Goal: Task Accomplishment & Management: Complete application form

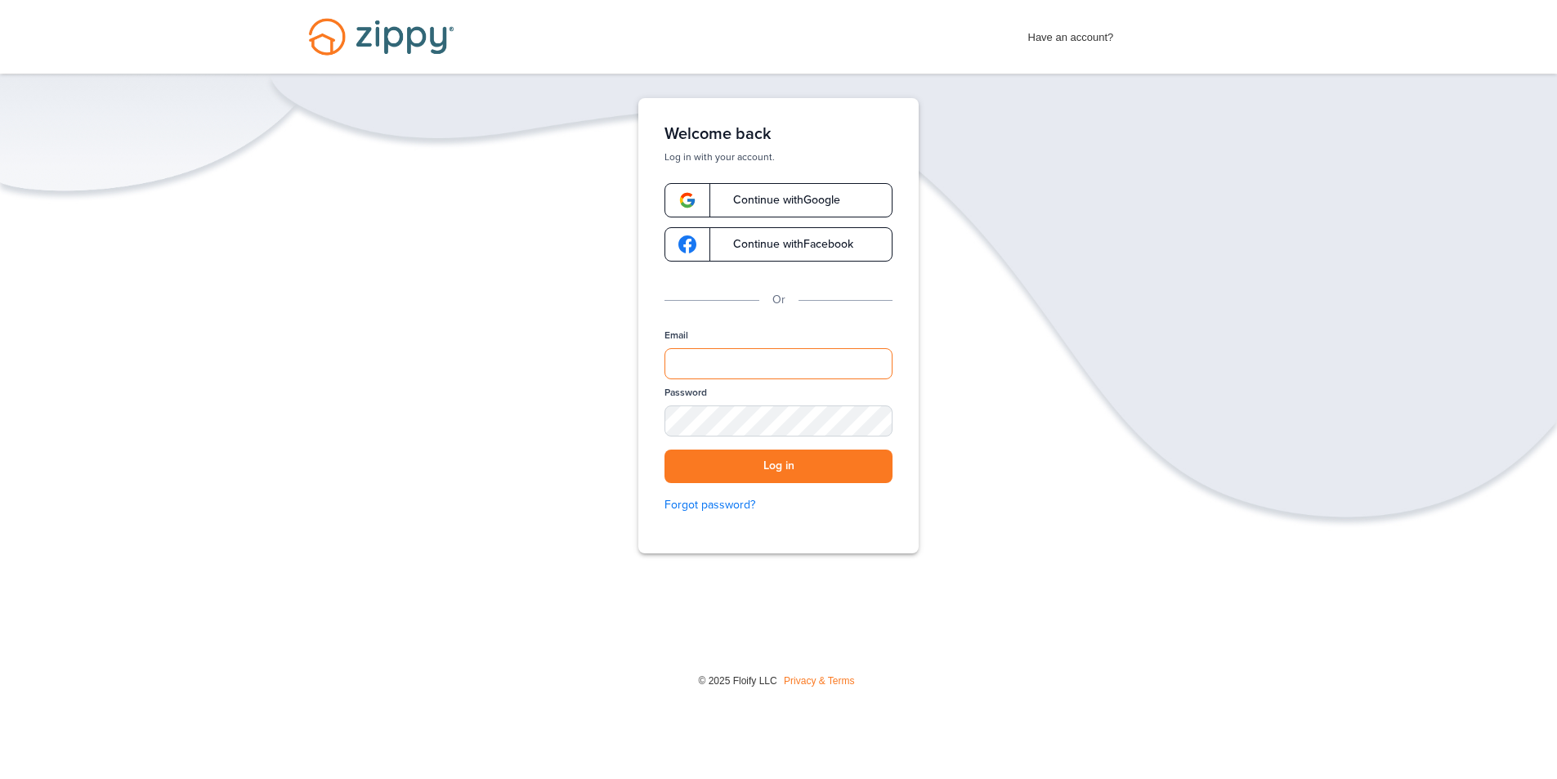
click at [705, 369] on input "Email" at bounding box center [779, 363] width 228 height 31
type input "**********"
click at [777, 466] on button "Log in" at bounding box center [779, 467] width 228 height 34
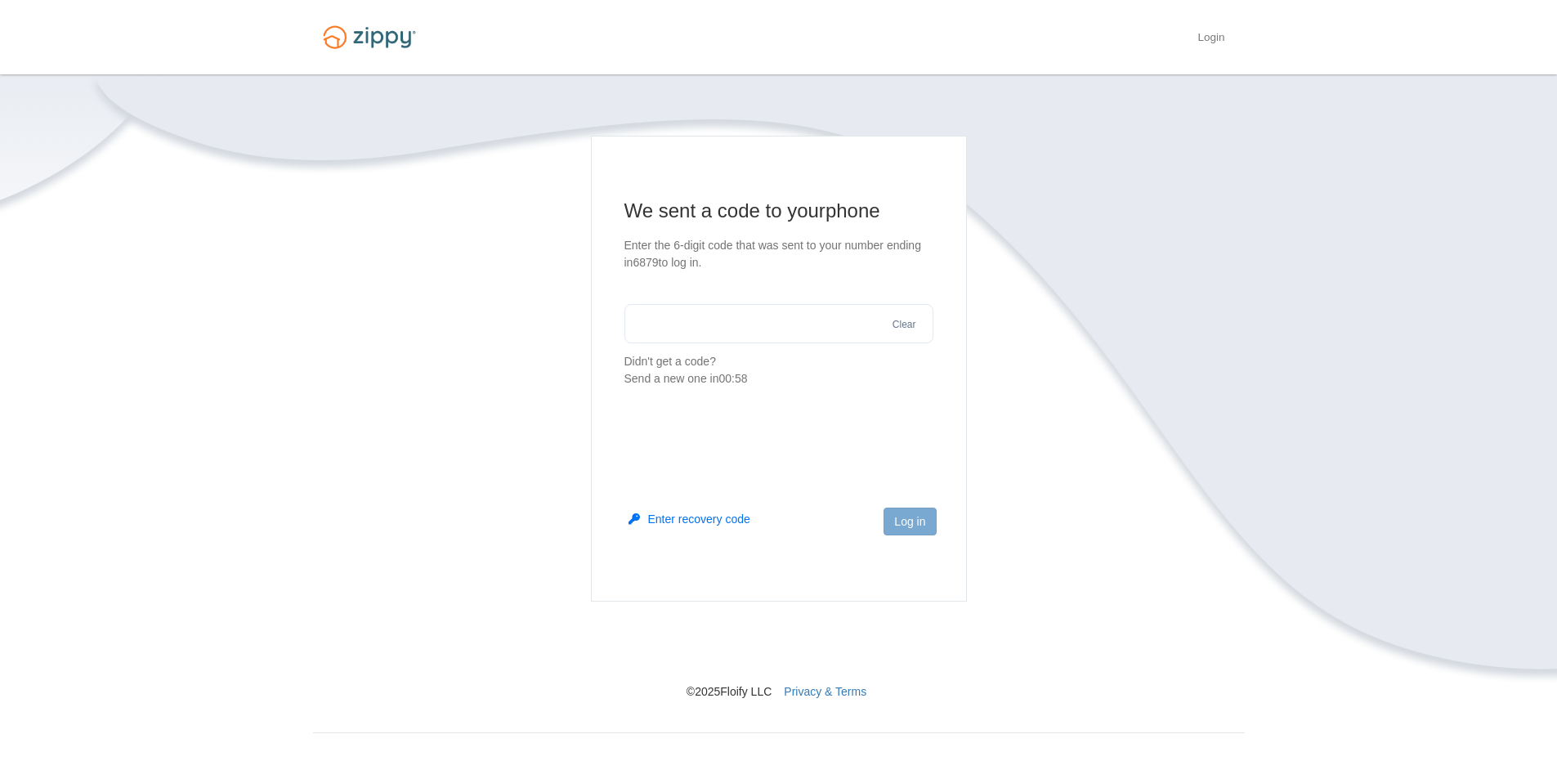
click at [639, 321] on input "text" at bounding box center [778, 323] width 309 height 39
type input "******"
click at [907, 517] on button "Log in" at bounding box center [910, 522] width 52 height 28
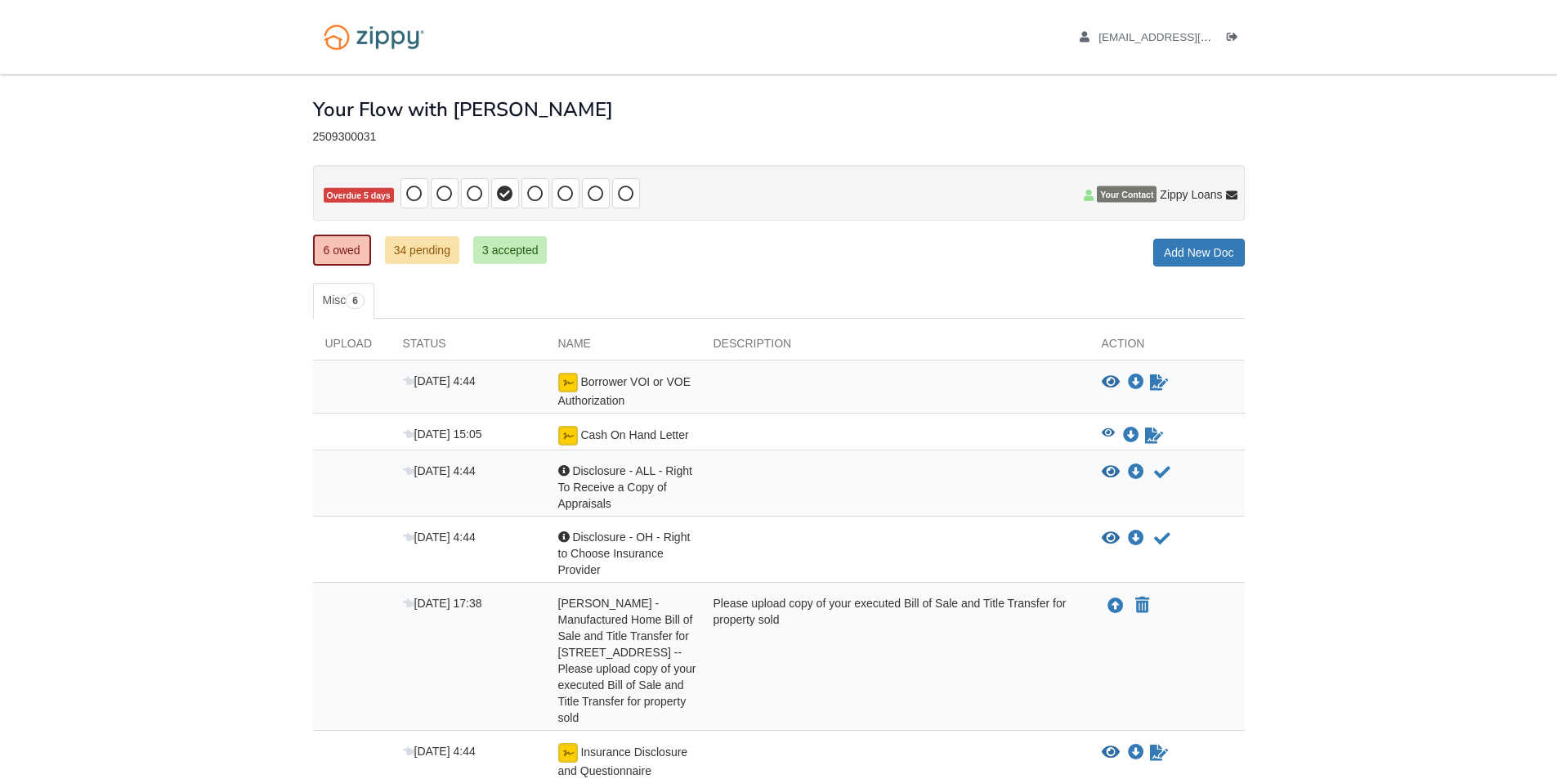
click at [582, 436] on span "Cash On Hand Letter" at bounding box center [634, 434] width 108 height 13
click at [568, 436] on img at bounding box center [568, 436] width 20 height 20
click at [1153, 435] on icon "Sign Form" at bounding box center [1154, 435] width 18 height 16
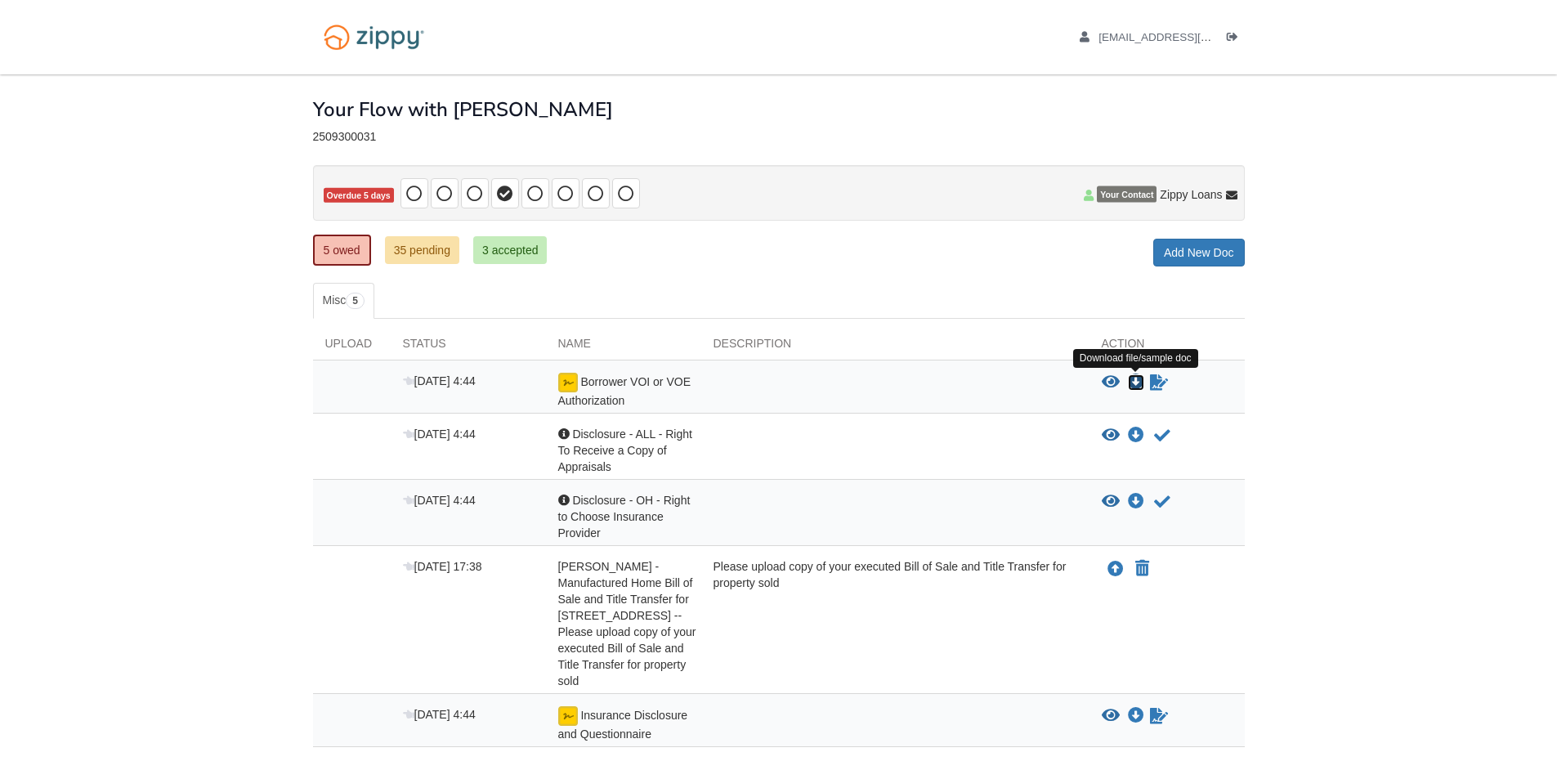
click at [1138, 382] on icon "Download Borrower VOI or VOE Authorization" at bounding box center [1136, 382] width 16 height 16
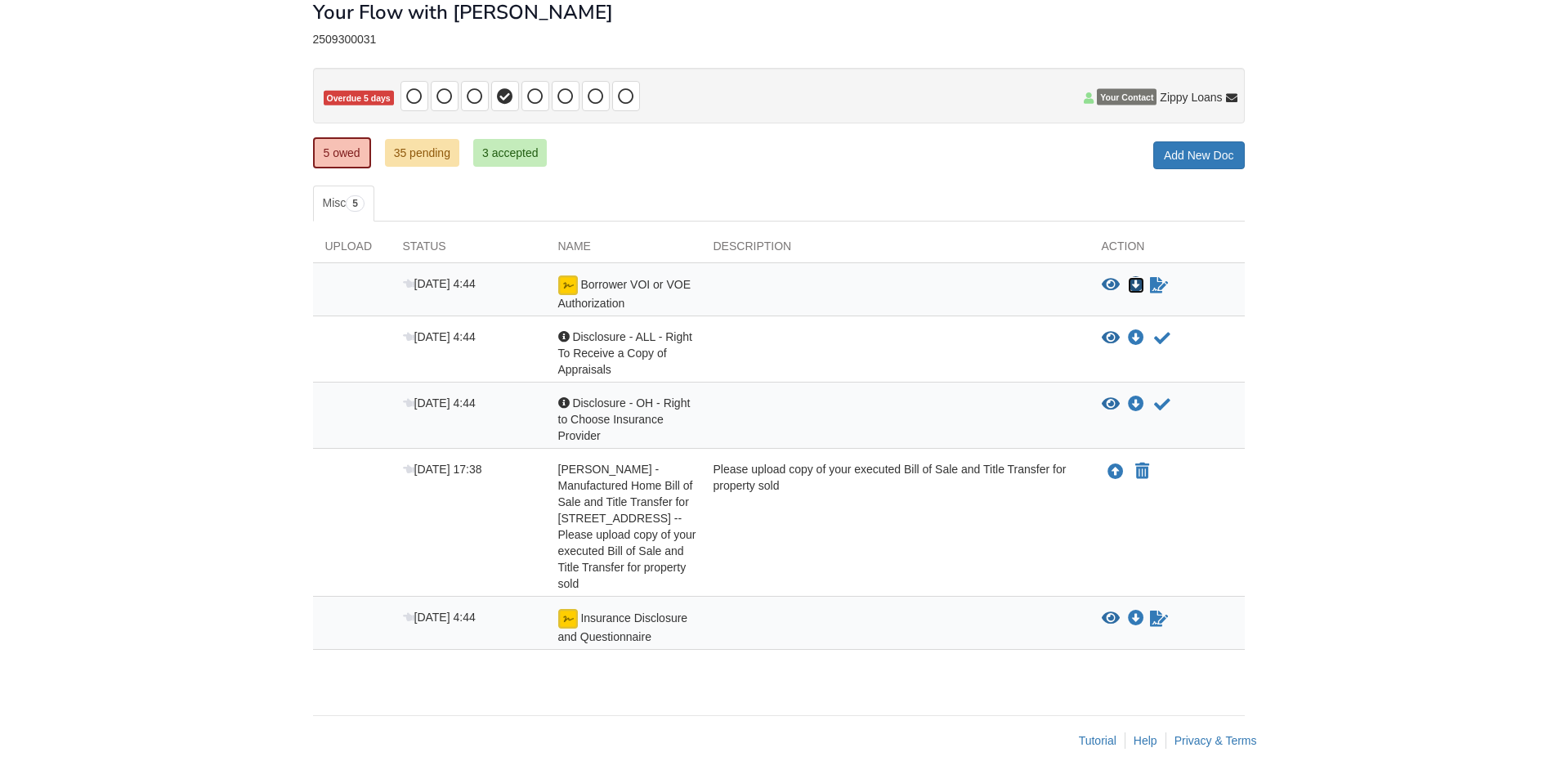
scroll to position [100, 0]
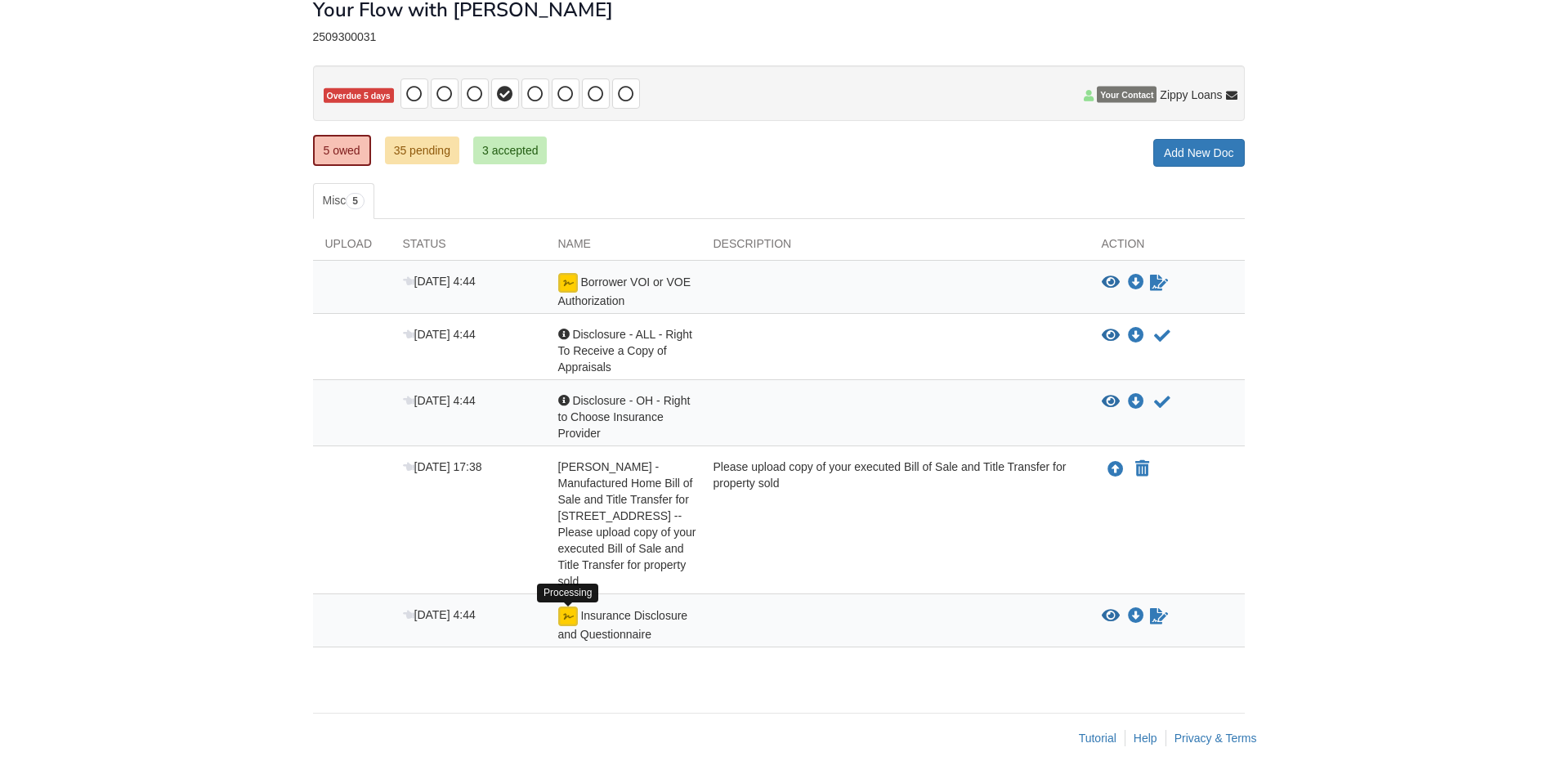
click at [571, 618] on img at bounding box center [568, 616] width 20 height 20
click at [1134, 619] on icon "Download Insurance Disclosure and Questionnaire" at bounding box center [1136, 616] width 16 height 16
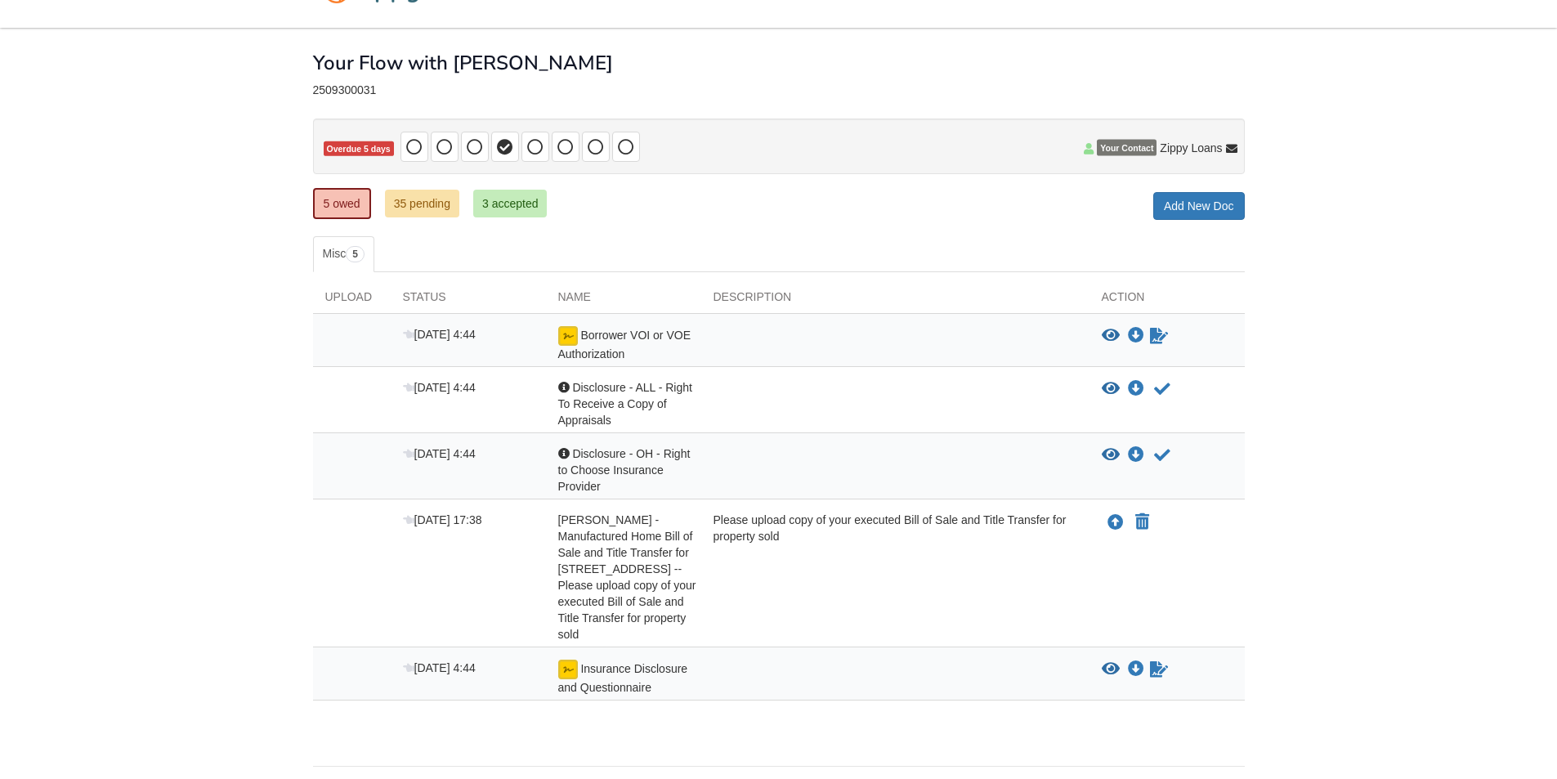
scroll to position [0, 0]
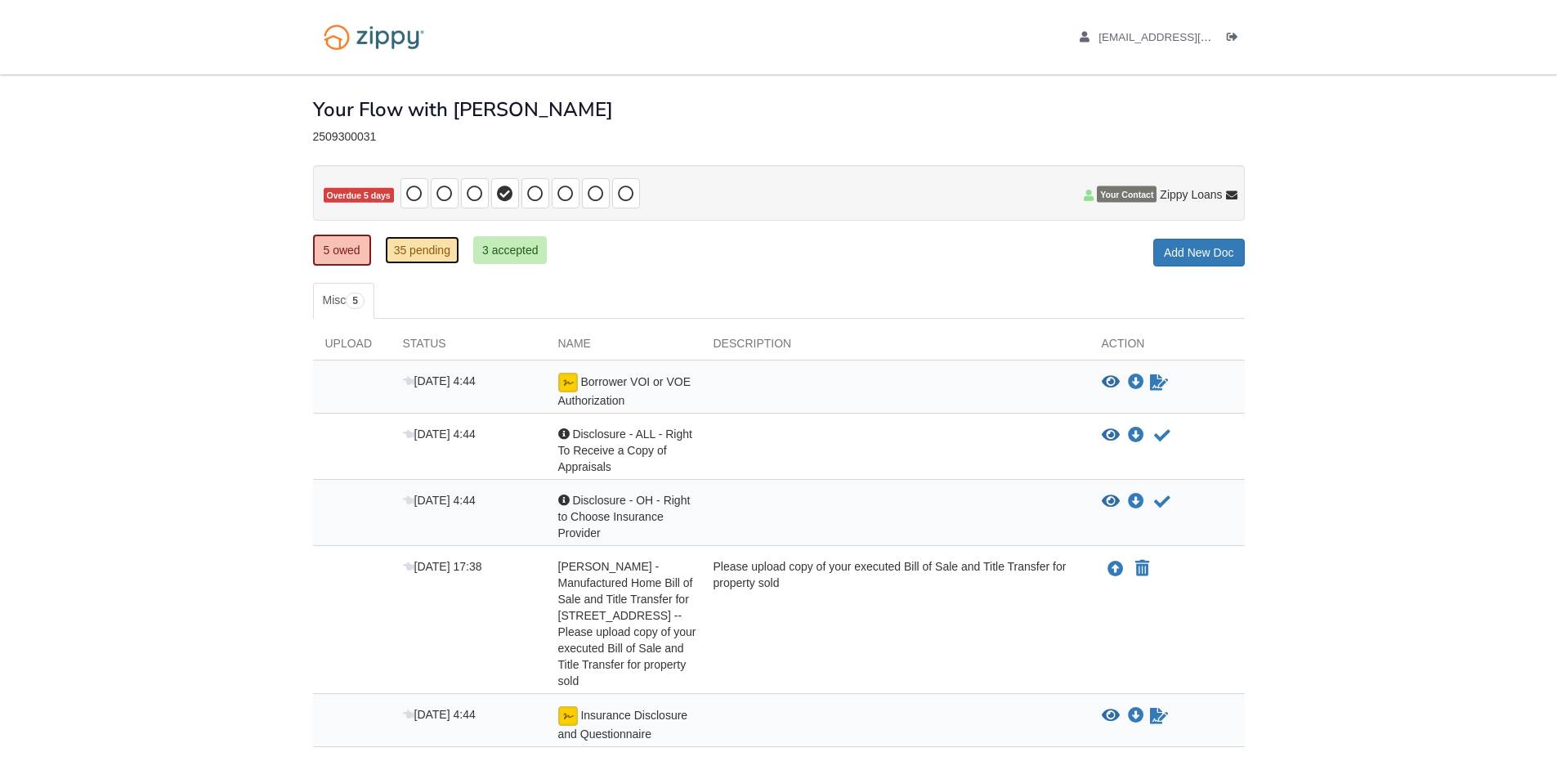
click at [418, 250] on link "35 pending" at bounding box center [422, 250] width 74 height 28
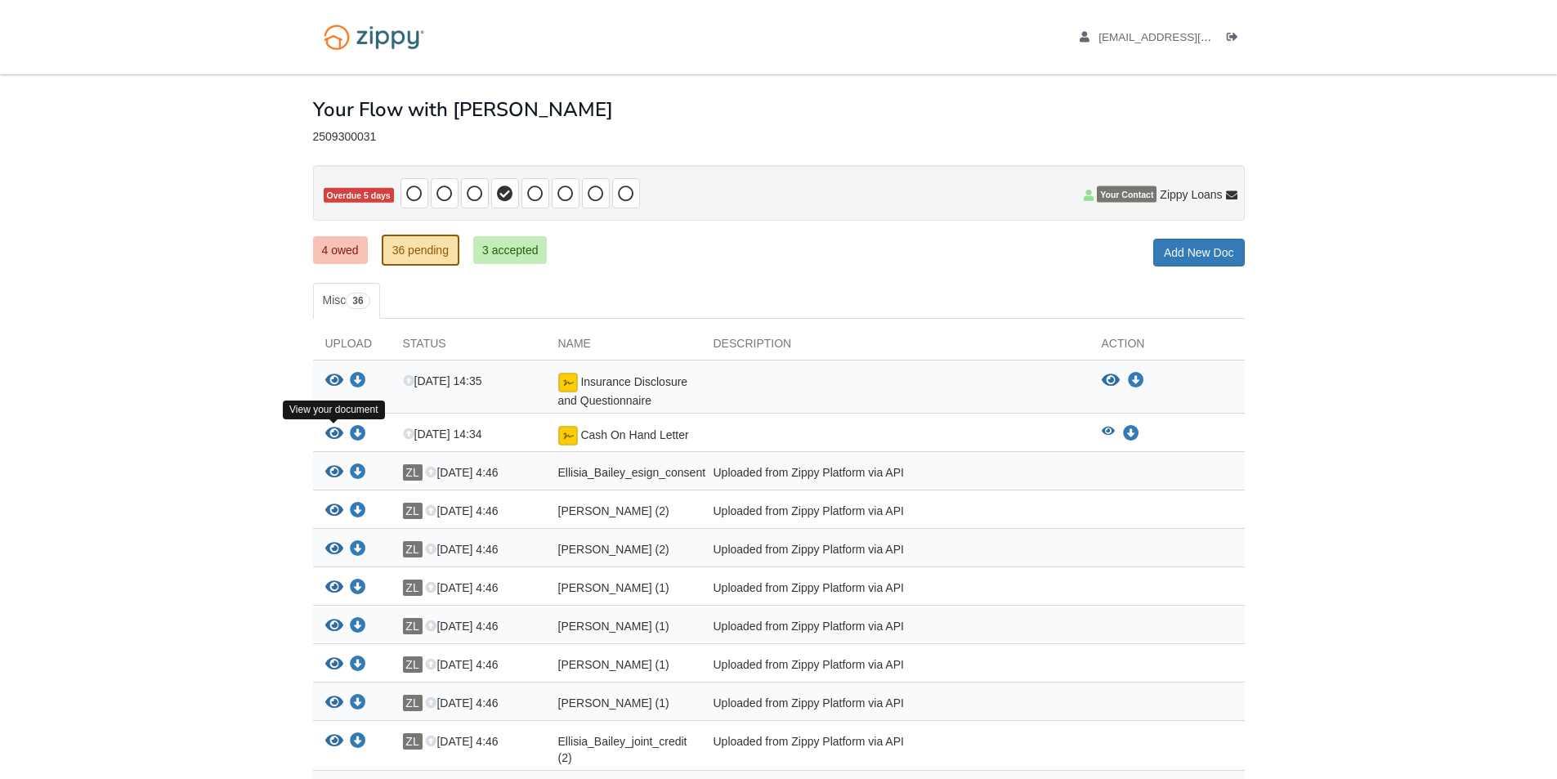
click at [335, 432] on icon "View Cash On Hand Letter" at bounding box center [334, 434] width 18 height 16
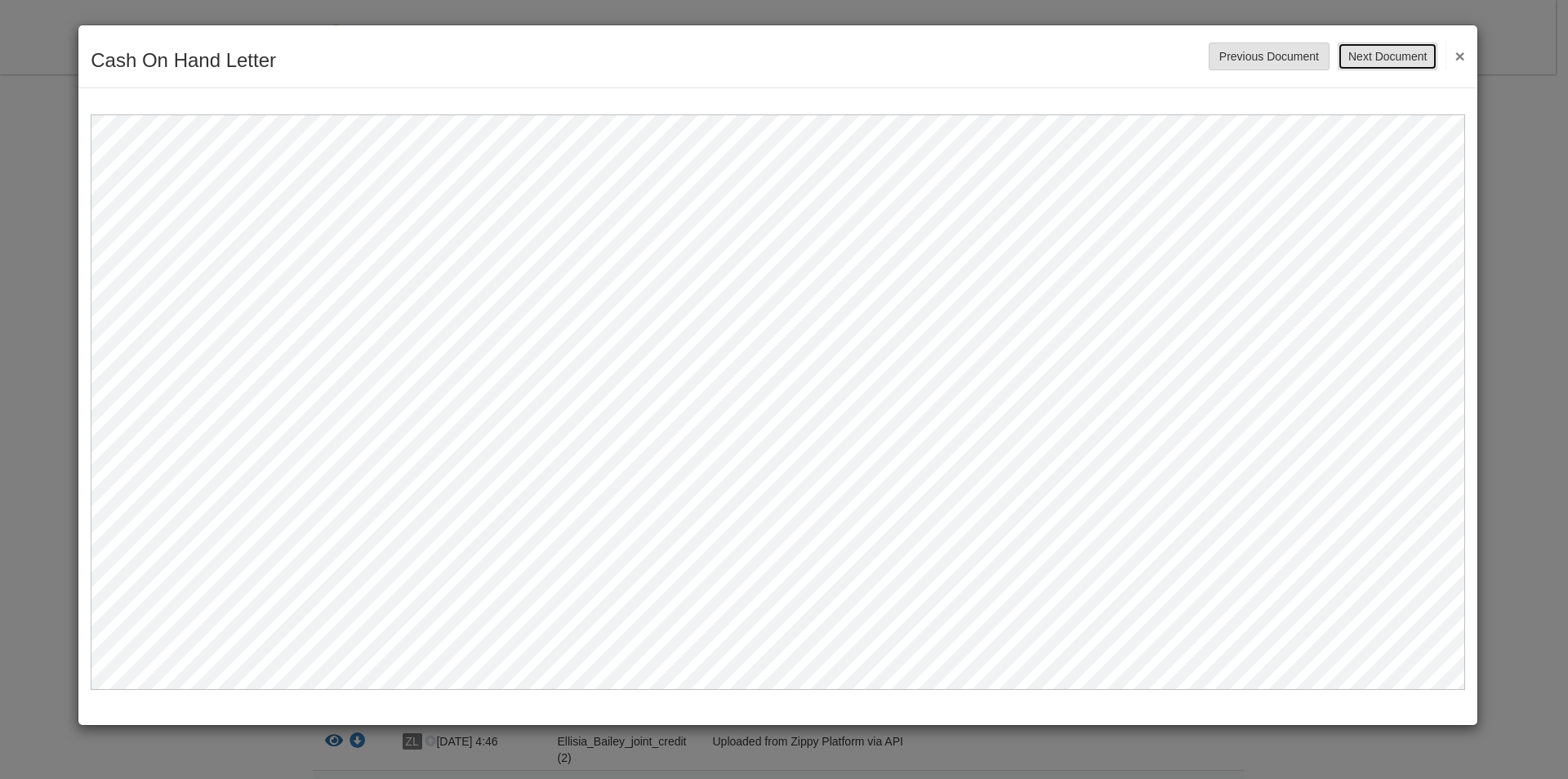
click at [1393, 58] on button "Next Document" at bounding box center [1388, 57] width 100 height 28
click at [1398, 60] on button "Next Document" at bounding box center [1388, 57] width 100 height 28
click at [1391, 49] on button "Next Document" at bounding box center [1388, 57] width 100 height 28
click at [1386, 58] on button "Next Document" at bounding box center [1388, 57] width 100 height 28
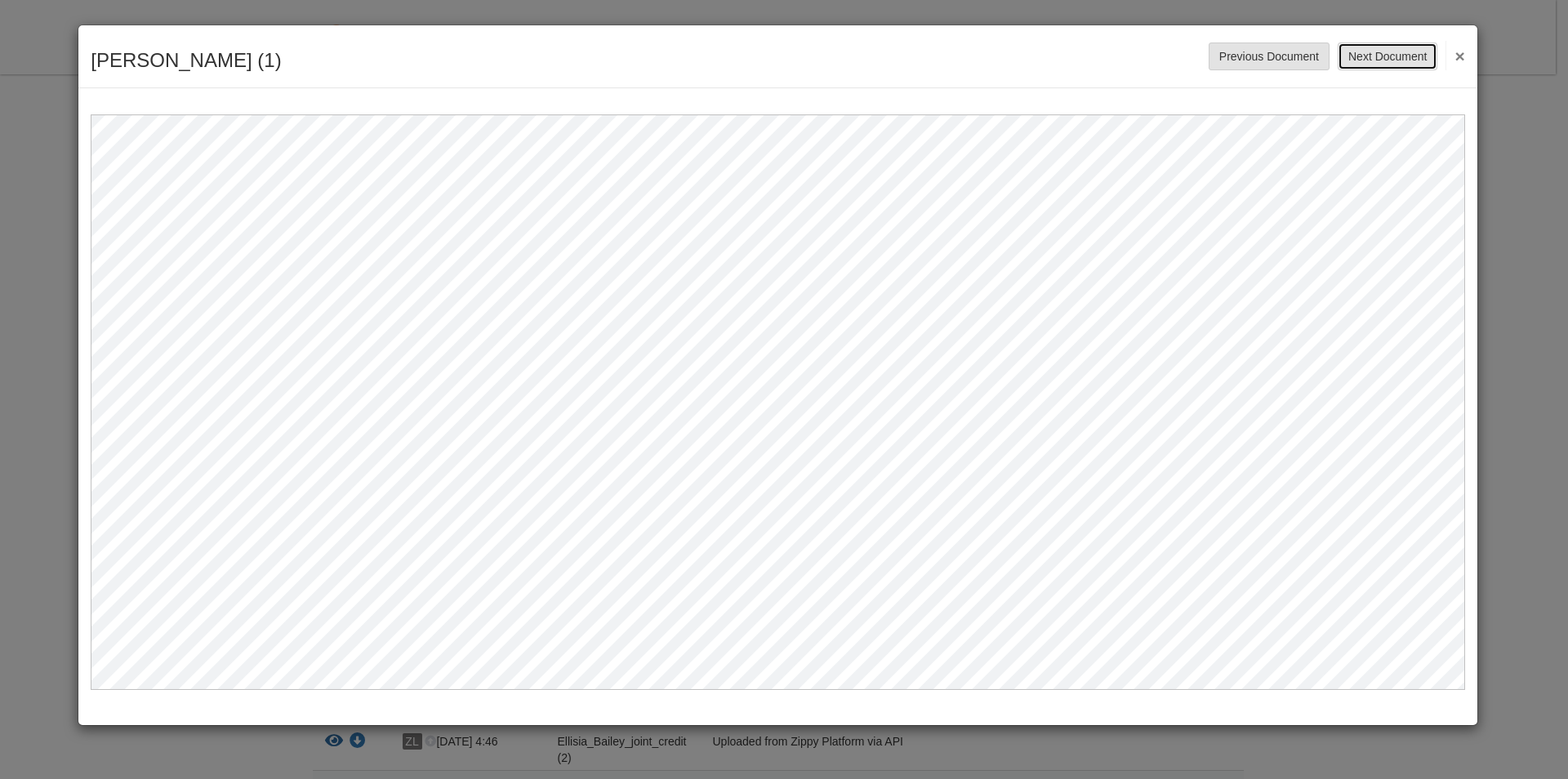
click at [1386, 58] on button "Next Document" at bounding box center [1388, 57] width 100 height 28
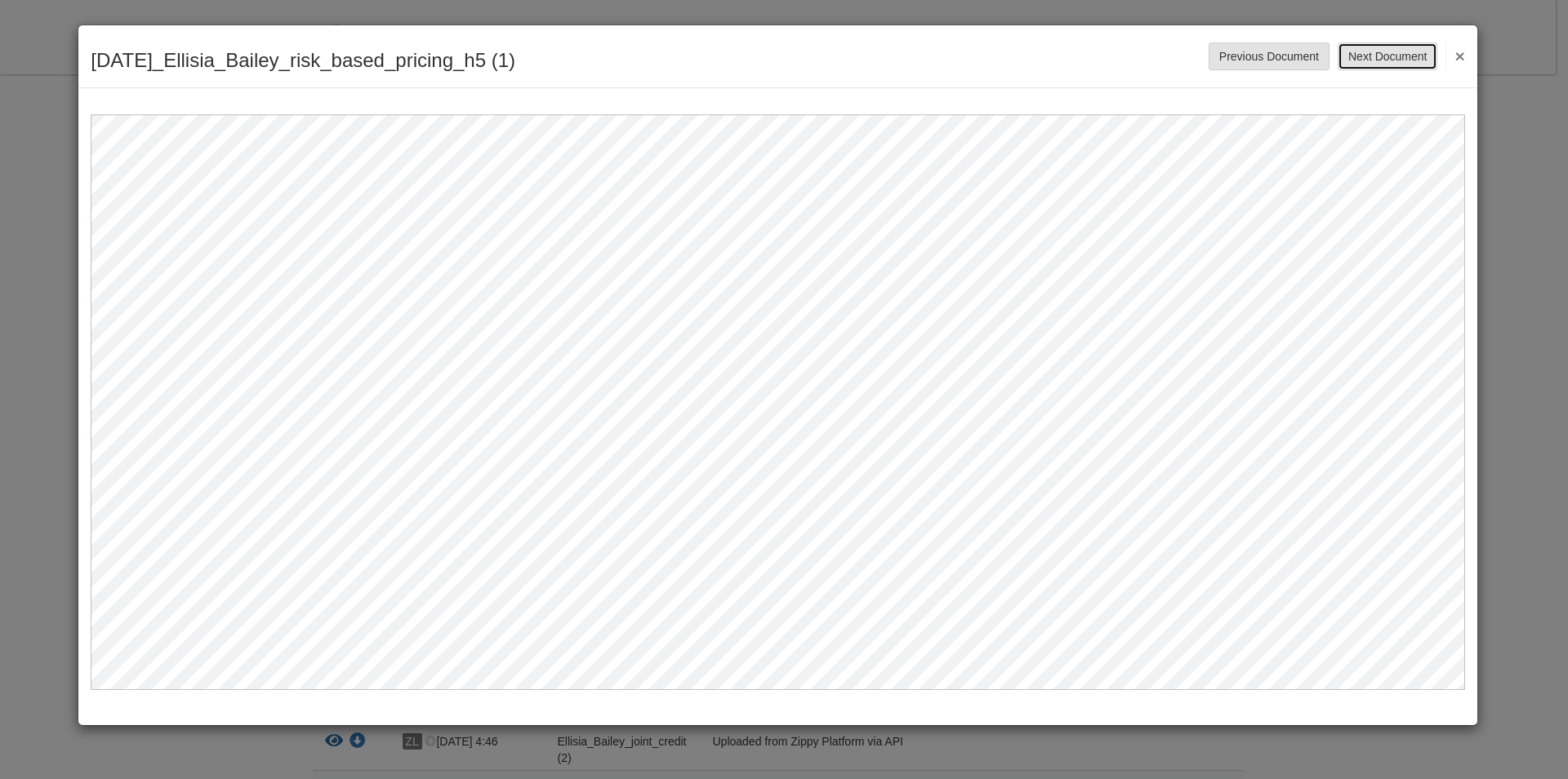
click at [1384, 58] on button "Next Document" at bounding box center [1388, 57] width 100 height 28
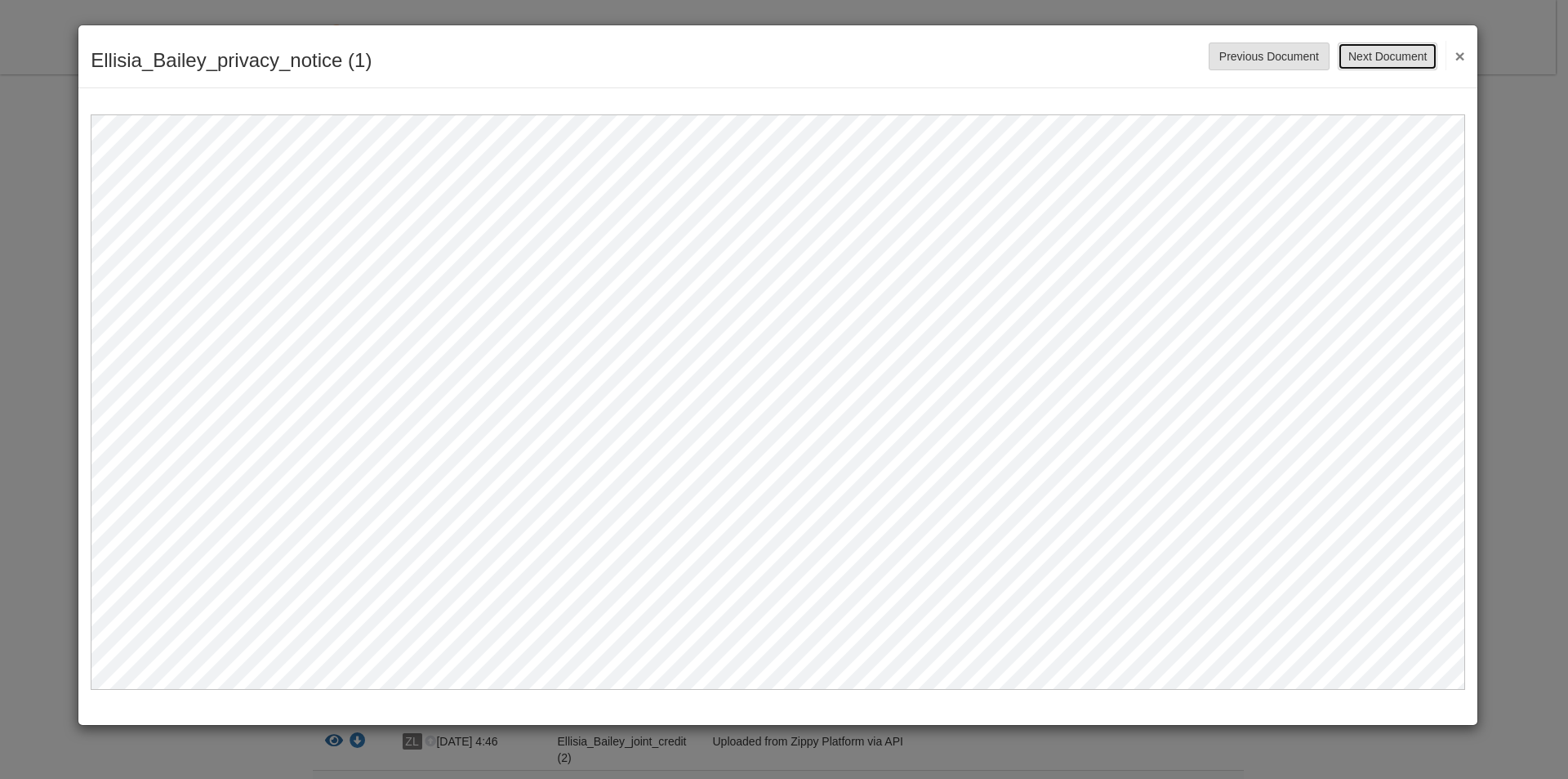
click at [1384, 58] on button "Next Document" at bounding box center [1388, 57] width 100 height 28
click at [1388, 56] on button "Next Document" at bounding box center [1388, 57] width 100 height 28
click at [1389, 53] on button "Next Document" at bounding box center [1388, 57] width 100 height 28
click at [1389, 56] on button "Next Document" at bounding box center [1388, 57] width 100 height 28
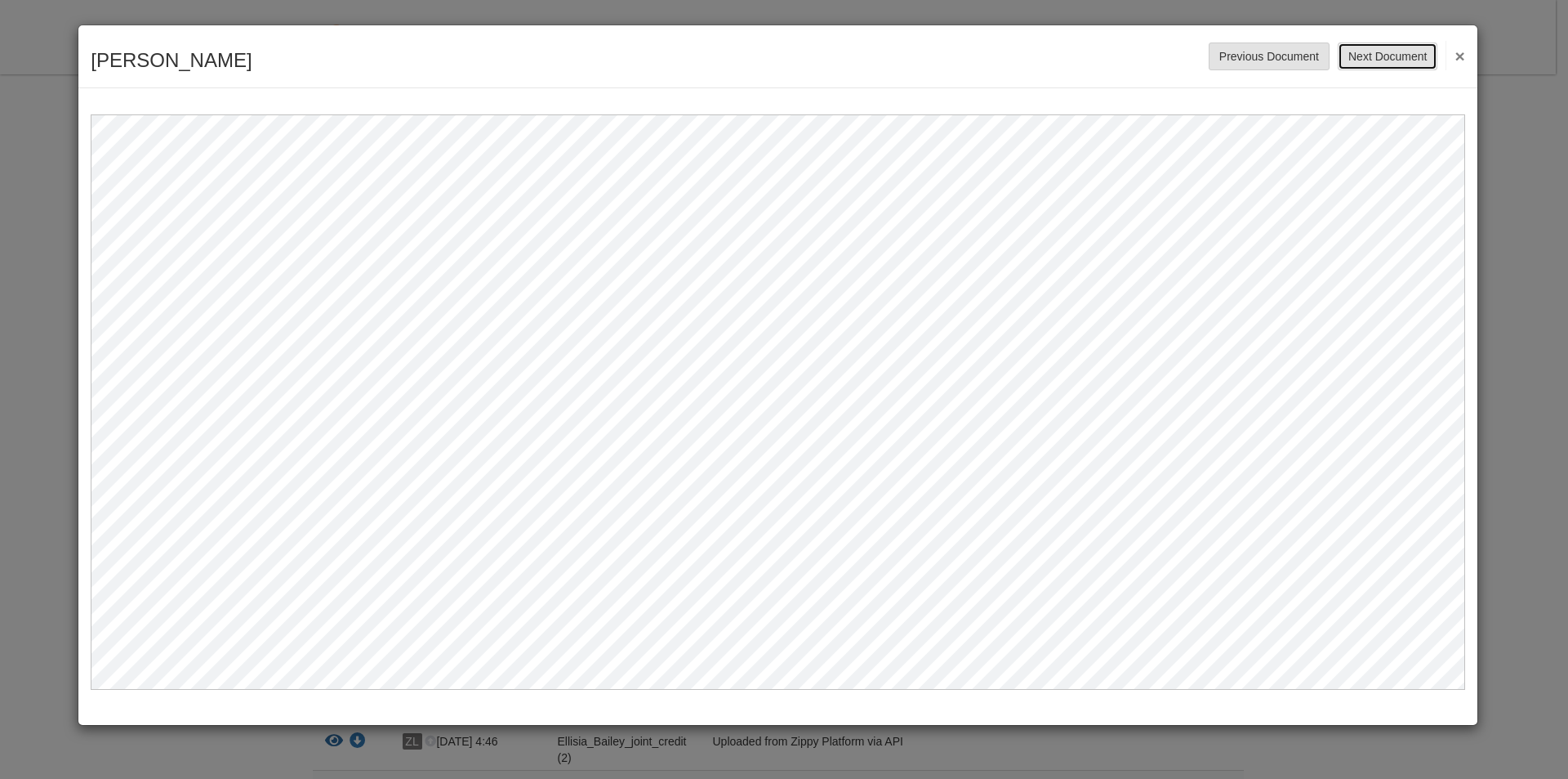
click at [1398, 62] on button "Next Document" at bounding box center [1388, 57] width 100 height 28
click at [1398, 60] on button "Next Document" at bounding box center [1388, 57] width 100 height 28
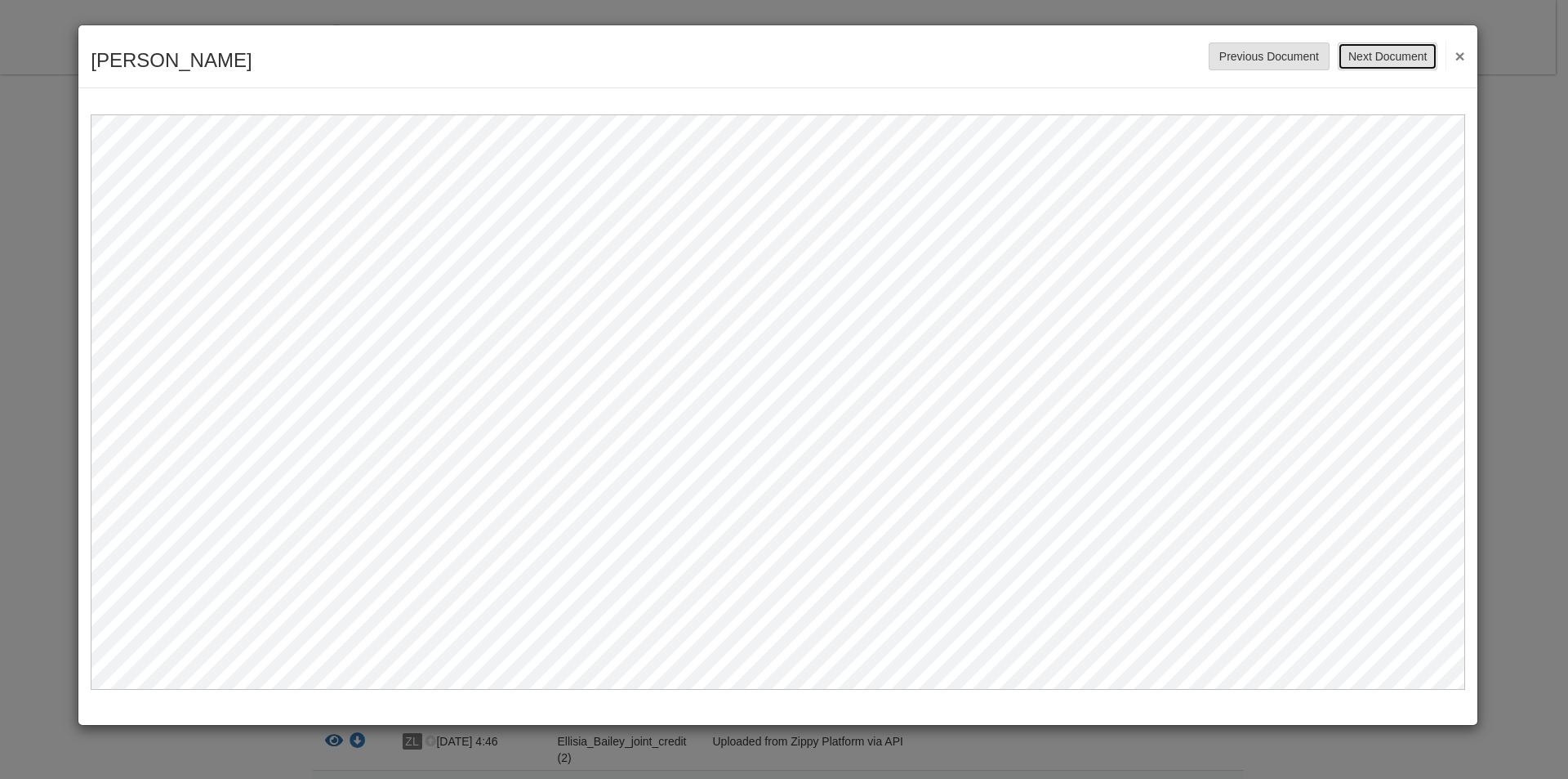
click at [1398, 60] on button "Next Document" at bounding box center [1388, 57] width 100 height 28
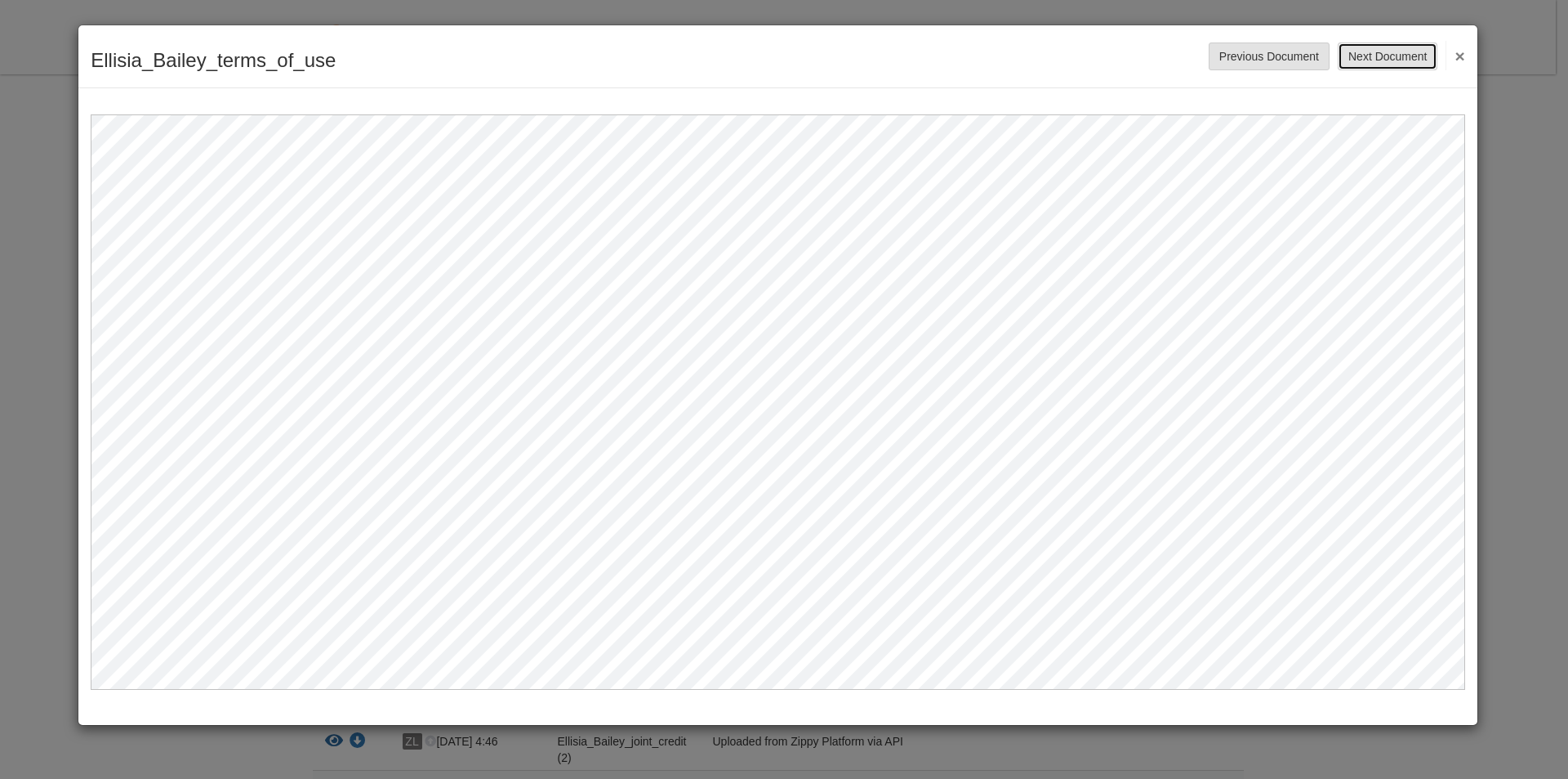
click at [1398, 60] on button "Next Document" at bounding box center [1388, 57] width 100 height 28
click at [1349, 51] on button "Next Document" at bounding box center [1388, 57] width 100 height 28
click at [1359, 60] on button "Next Document" at bounding box center [1388, 57] width 100 height 28
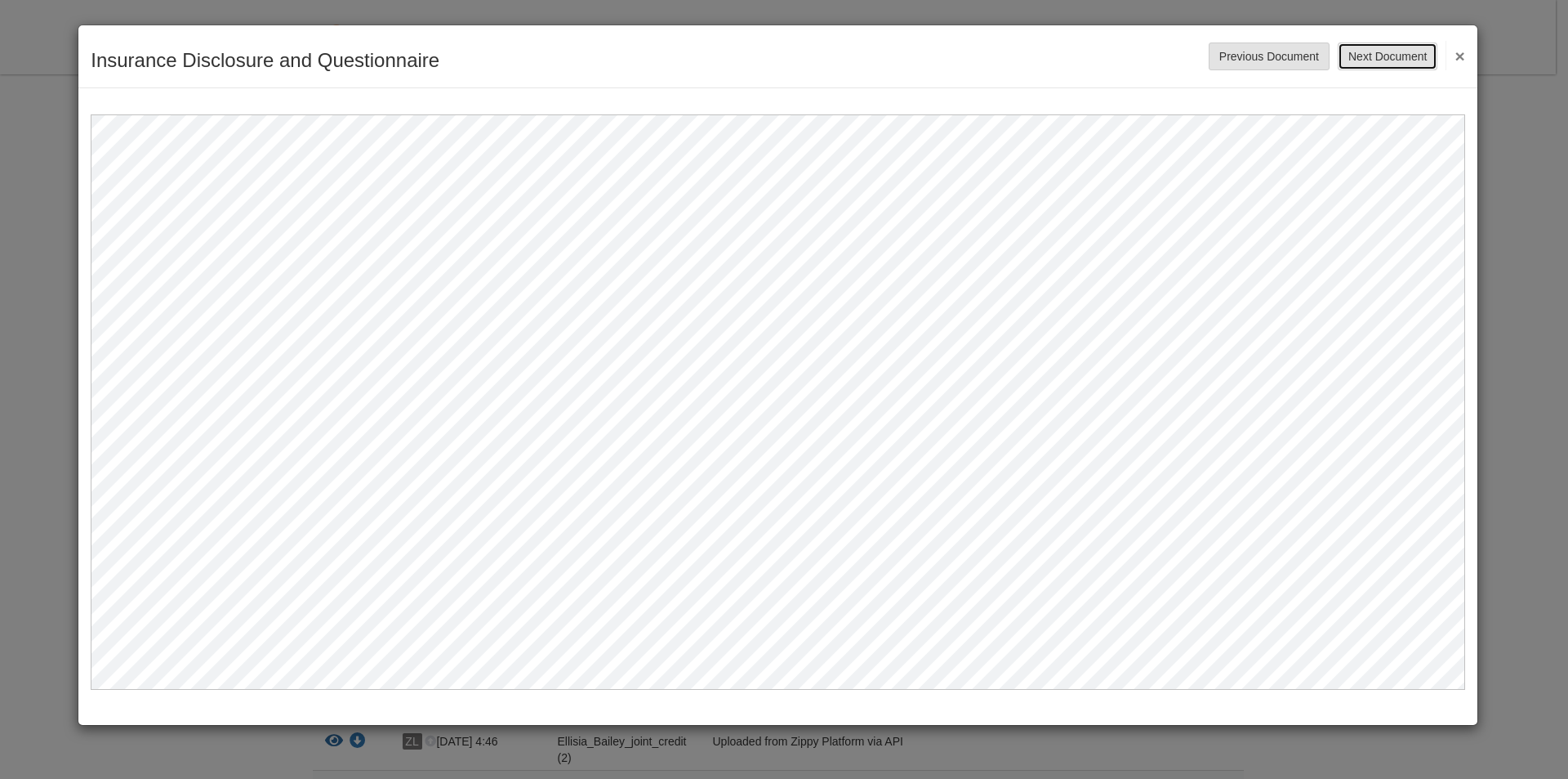
click at [1398, 53] on button "Next Document" at bounding box center [1388, 57] width 100 height 28
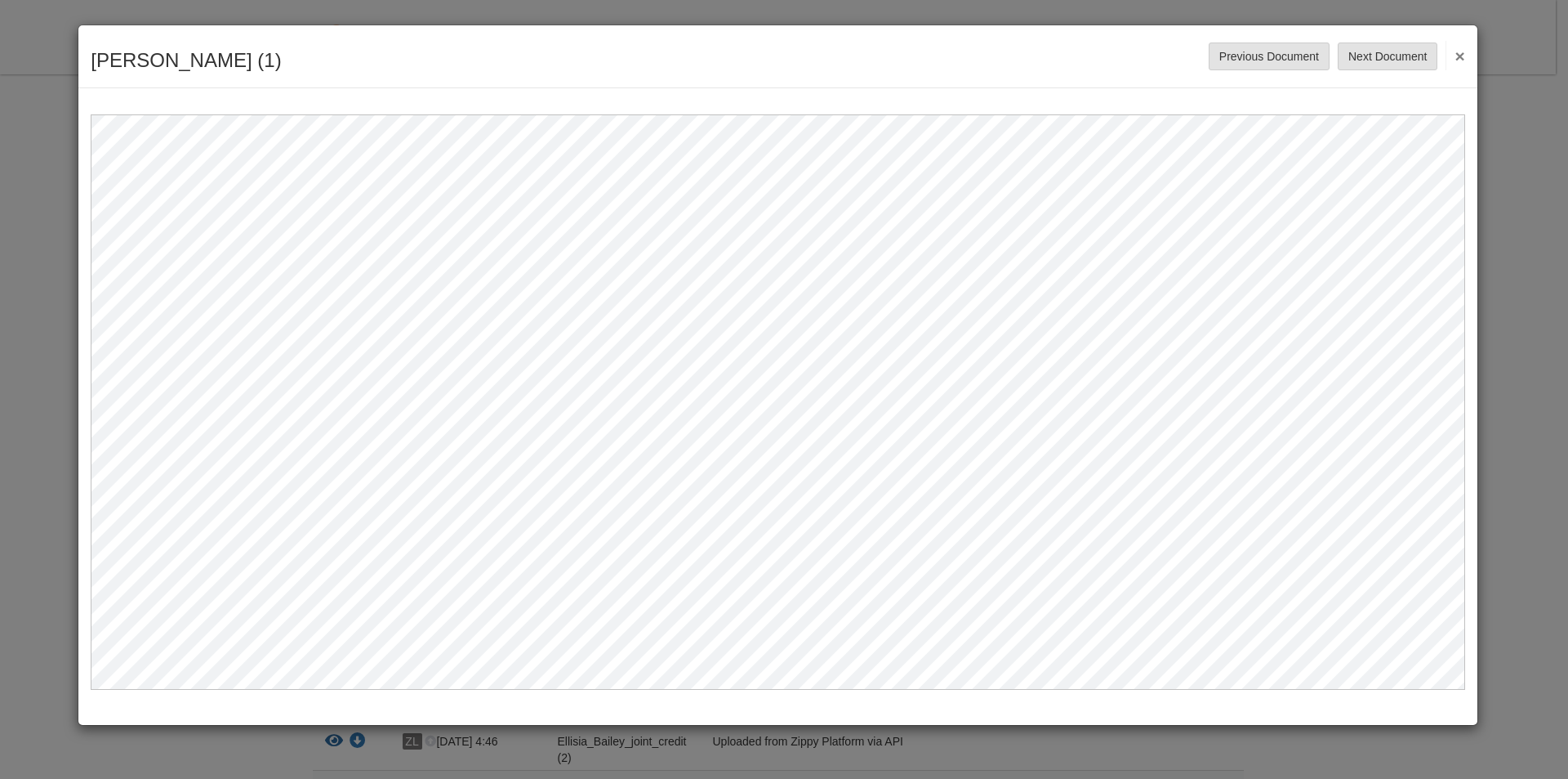
click at [1455, 56] on button "×" at bounding box center [1455, 55] width 19 height 29
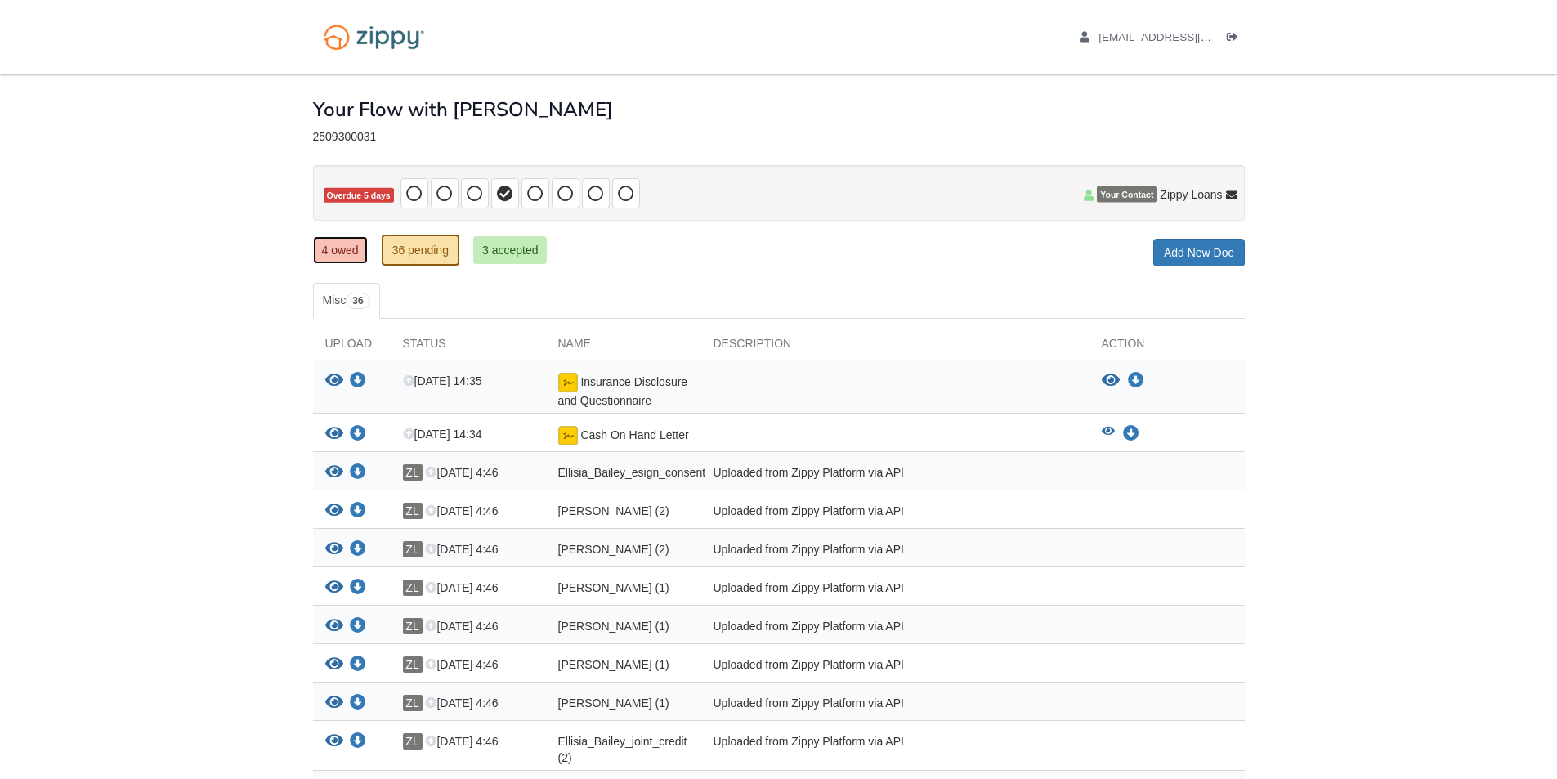
click at [338, 252] on link "4 owed" at bounding box center [340, 250] width 55 height 28
